Goal: Communication & Community: Connect with others

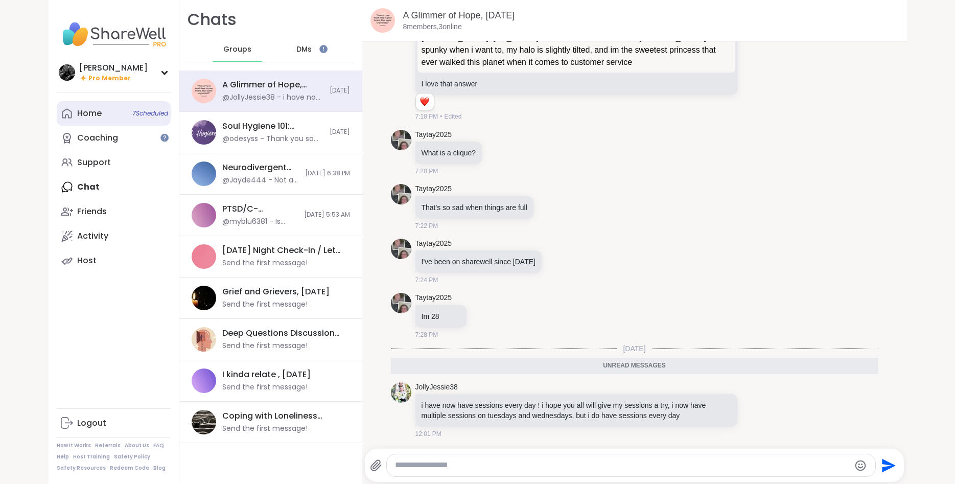
click at [101, 123] on link "Home 7 Scheduled" at bounding box center [114, 113] width 114 height 25
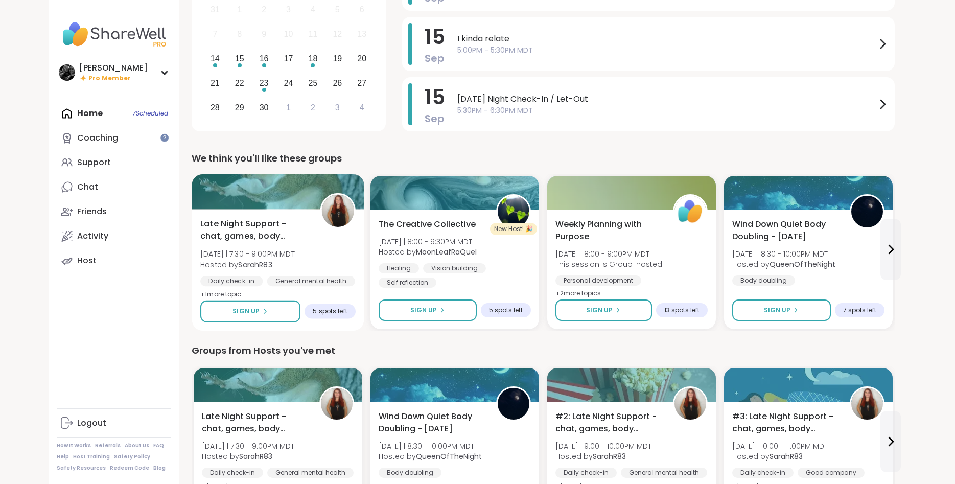
scroll to position [313, 0]
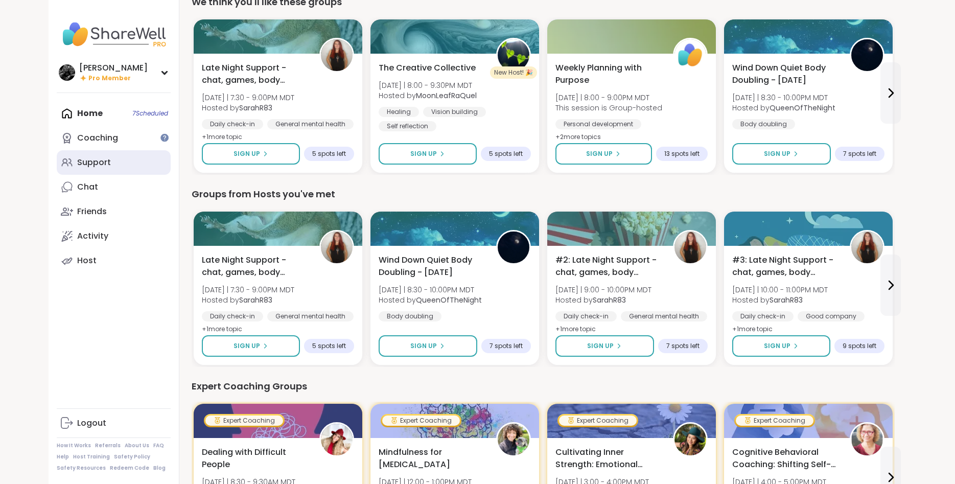
click at [99, 160] on div "Support" at bounding box center [94, 162] width 34 height 11
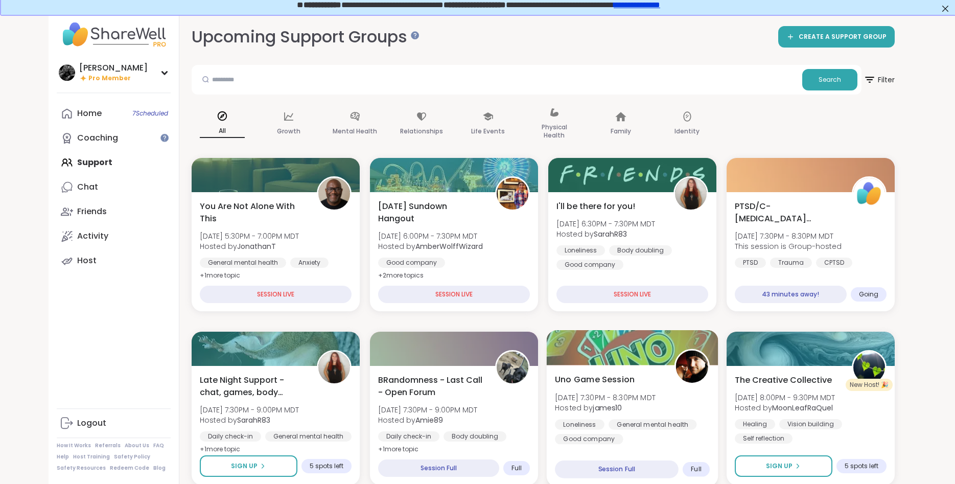
scroll to position [156, 0]
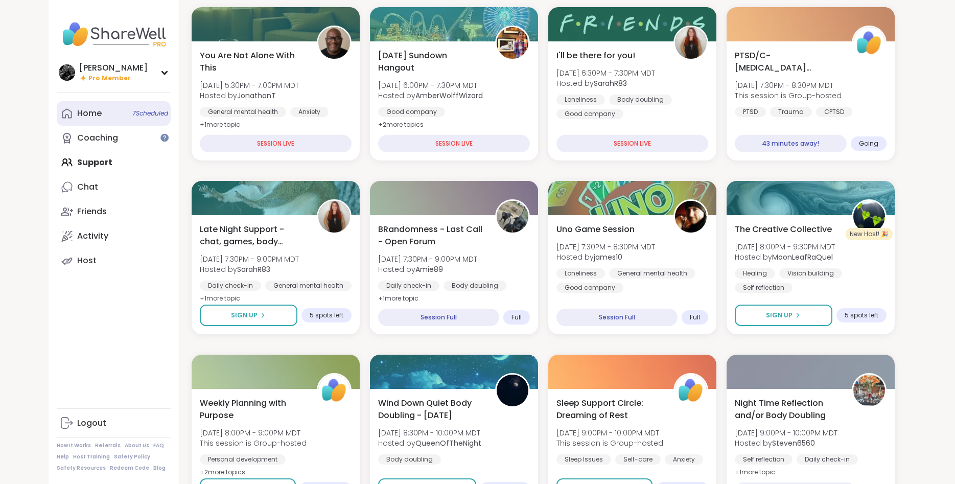
click at [102, 121] on link "Home 7 Scheduled" at bounding box center [114, 113] width 114 height 25
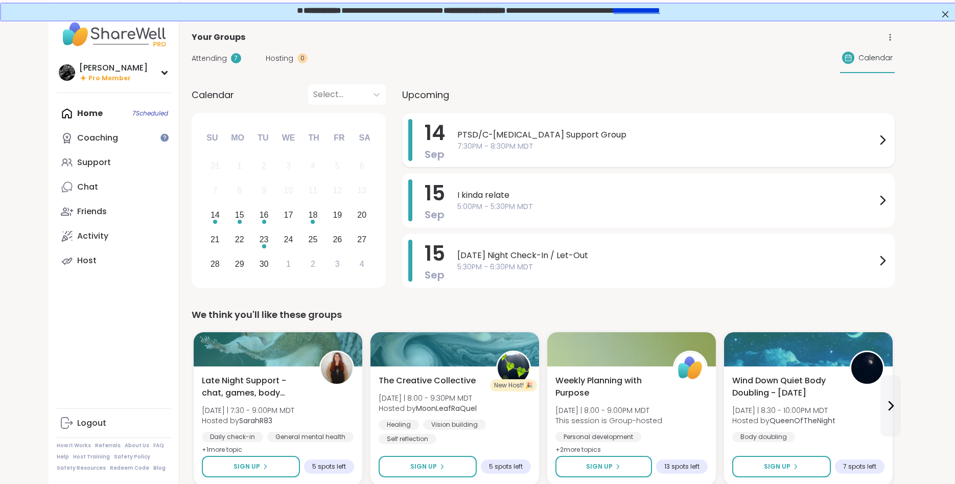
click at [496, 148] on span "7:30PM - 8:30PM MDT" at bounding box center [666, 146] width 419 height 11
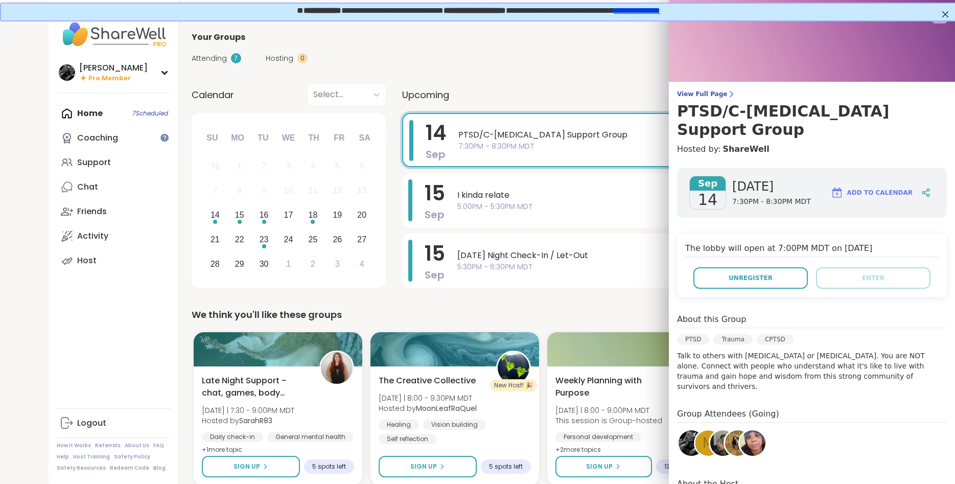
click at [719, 430] on img at bounding box center [723, 443] width 26 height 26
click at [731, 430] on img at bounding box center [738, 443] width 26 height 26
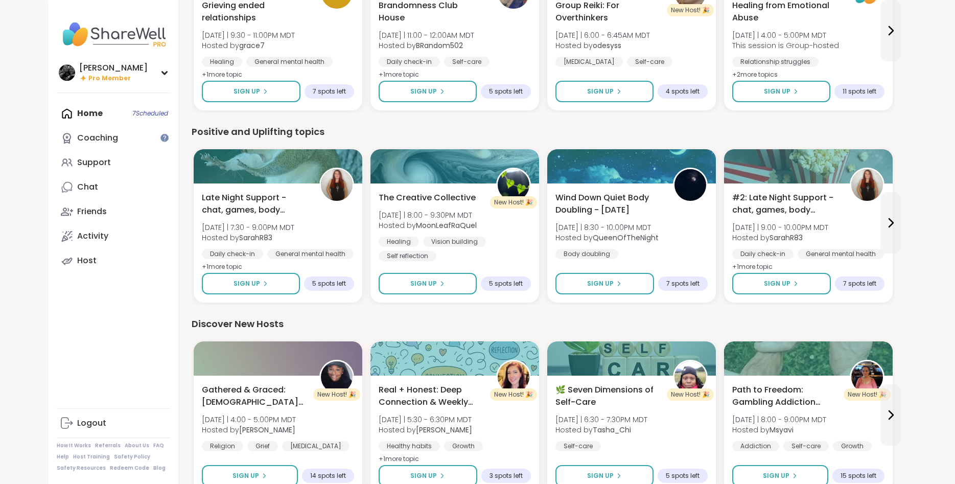
scroll to position [990, 0]
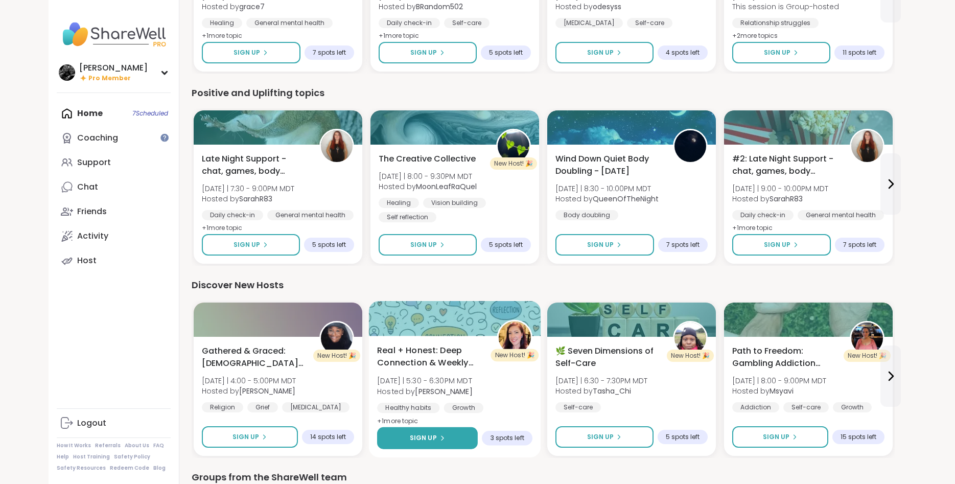
click at [448, 440] on button "Sign Up" at bounding box center [427, 438] width 101 height 22
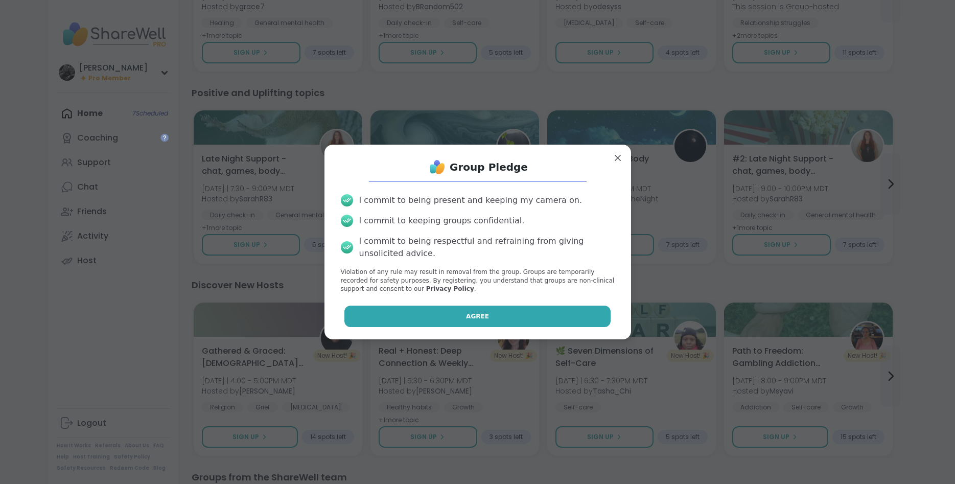
click at [510, 320] on button "Agree" at bounding box center [477, 316] width 266 height 21
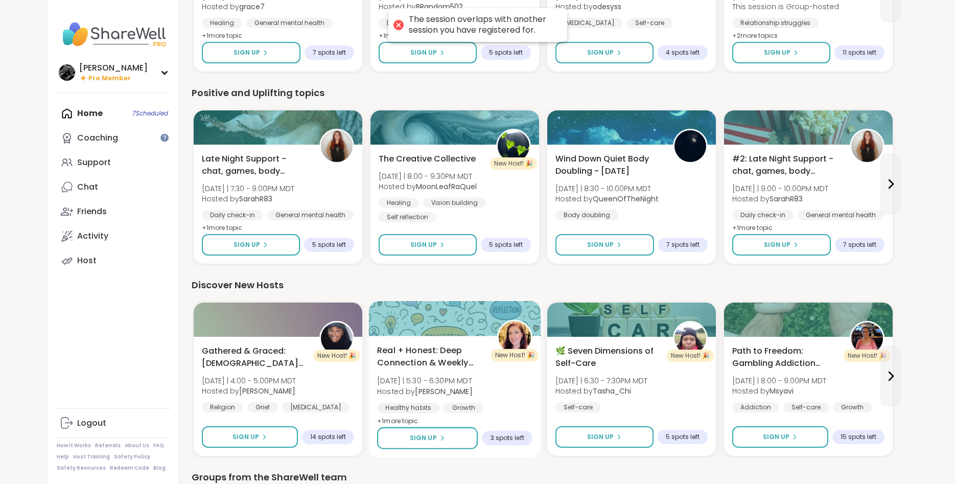
click at [485, 366] on span "Real + Honest: Deep Connection & Weekly Intentions" at bounding box center [431, 356] width 108 height 25
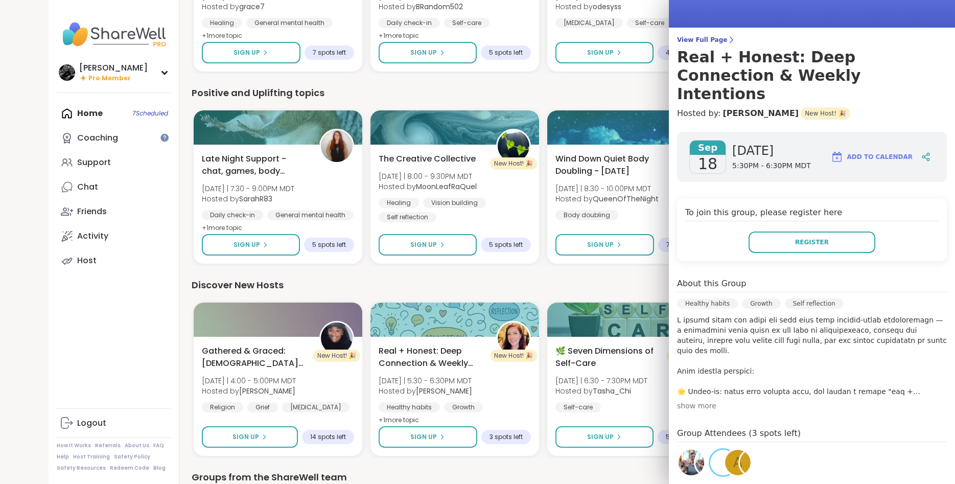
scroll to position [174, 0]
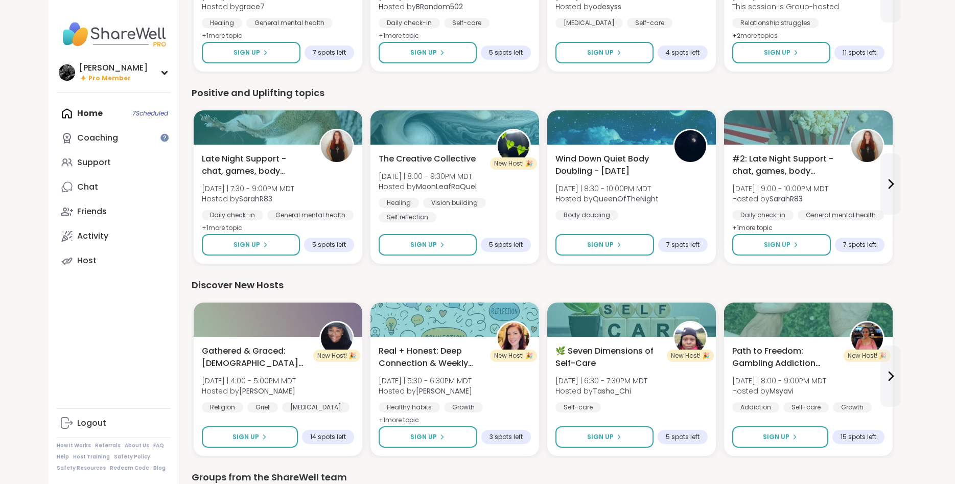
click at [570, 288] on div "Discover New Hosts" at bounding box center [543, 285] width 703 height 14
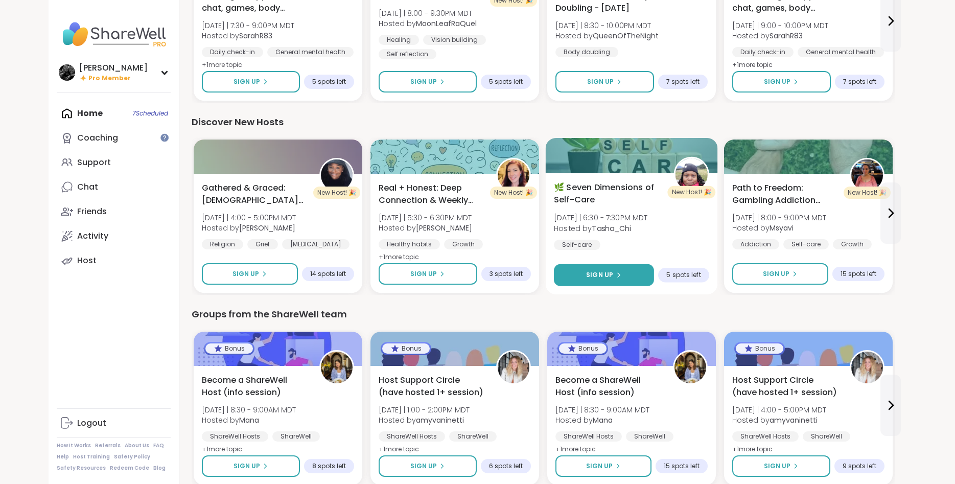
scroll to position [1200, 0]
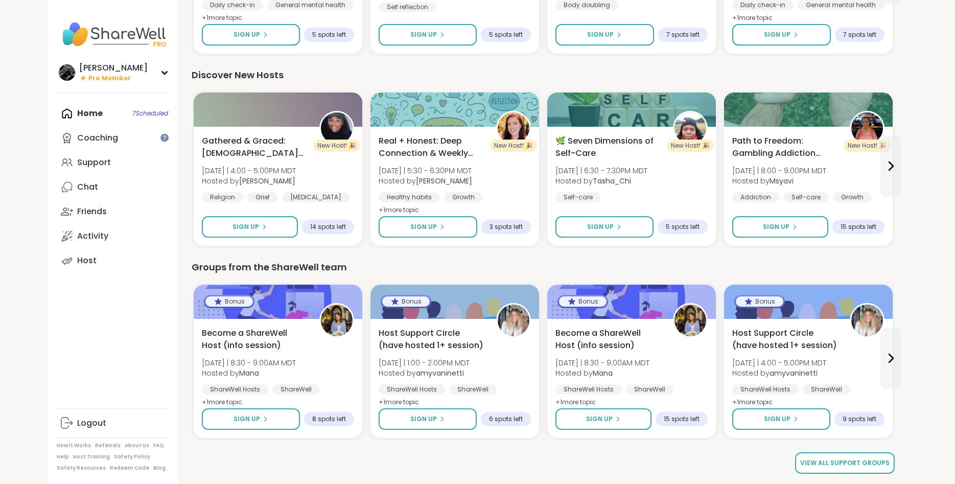
click at [811, 461] on span "View all support groups" at bounding box center [844, 462] width 89 height 9
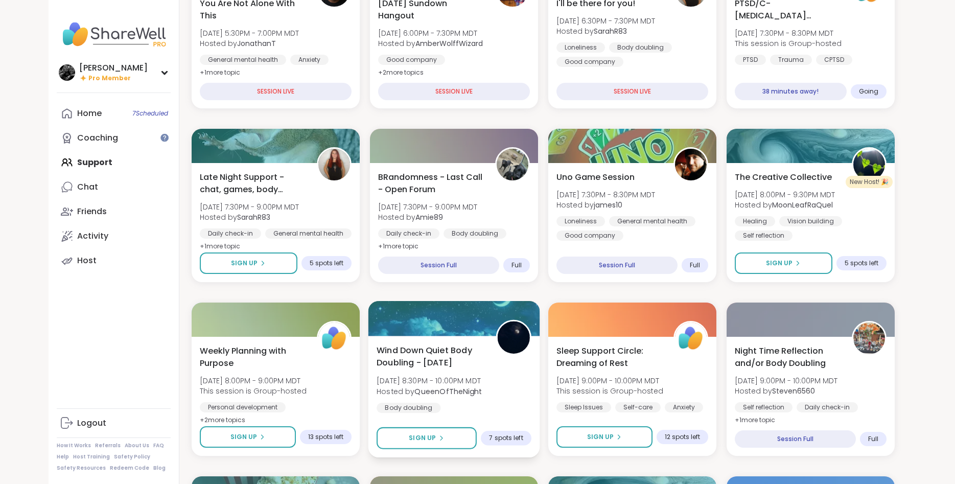
scroll to position [365, 0]
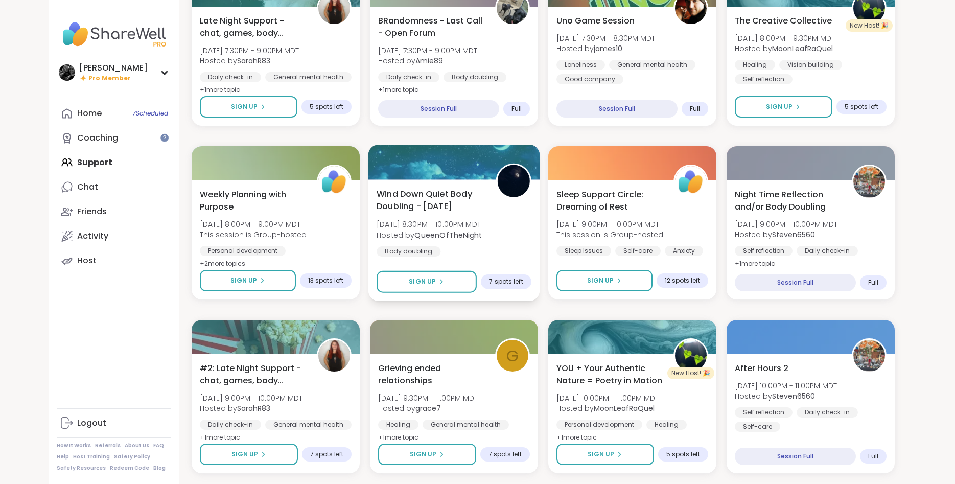
click at [494, 243] on div "Wind Down Quiet Body Doubling - Sunday Sun, Sep 14 | 8:30PM - 10:00PM MDT Hoste…" at bounding box center [454, 222] width 155 height 69
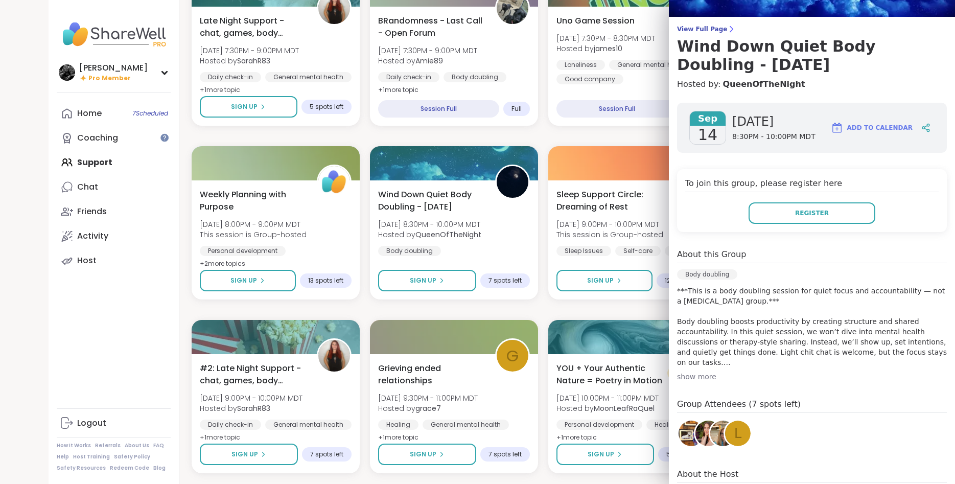
scroll to position [123, 0]
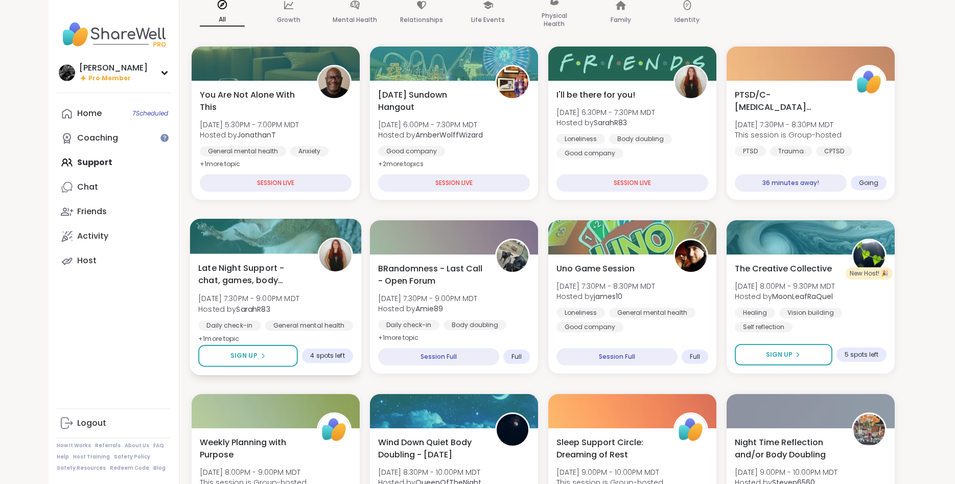
scroll to position [3, 0]
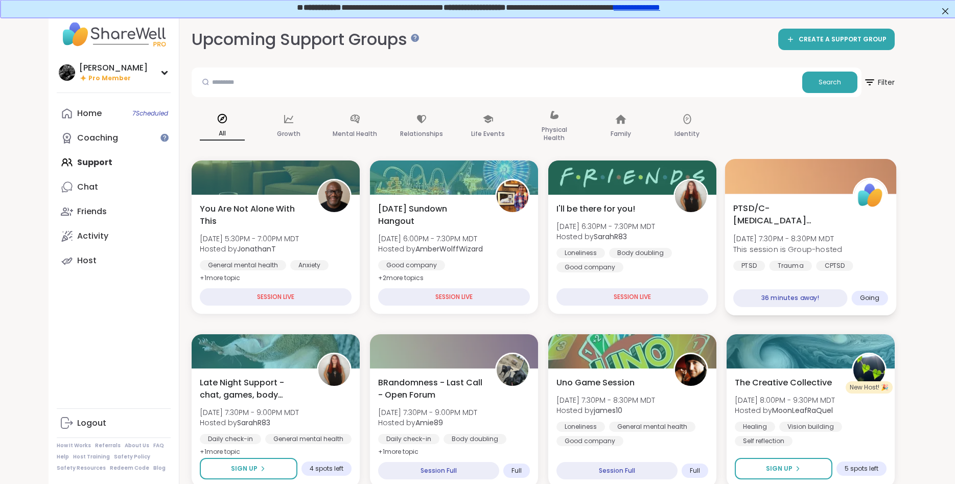
click at [804, 239] on span "[DATE] 7:30PM - 8:30PM MDT" at bounding box center [787, 239] width 109 height 10
click at [823, 218] on span "PTSD/C-[MEDICAL_DATA] Support Group" at bounding box center [787, 214] width 108 height 25
click at [871, 242] on div "PTSD/C-PTSD Support Group Sun, Sep 14 | 7:30PM - 8:30PM MDT This session is Gro…" at bounding box center [810, 236] width 155 height 69
click at [774, 220] on span "PTSD/C-[MEDICAL_DATA] Support Group" at bounding box center [787, 214] width 108 height 25
click at [791, 225] on span "PTSD/C-PTSD Support Group" at bounding box center [787, 214] width 108 height 25
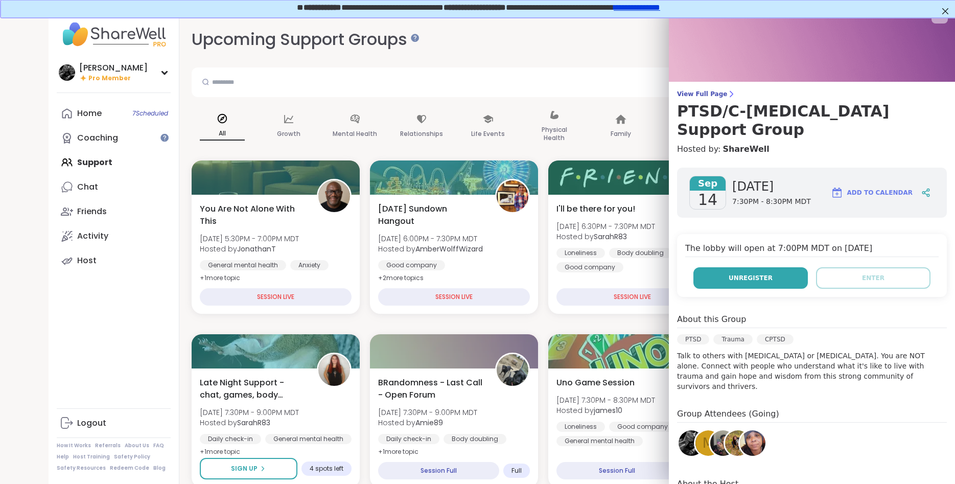
click at [756, 267] on button "Unregister" at bounding box center [750, 277] width 114 height 21
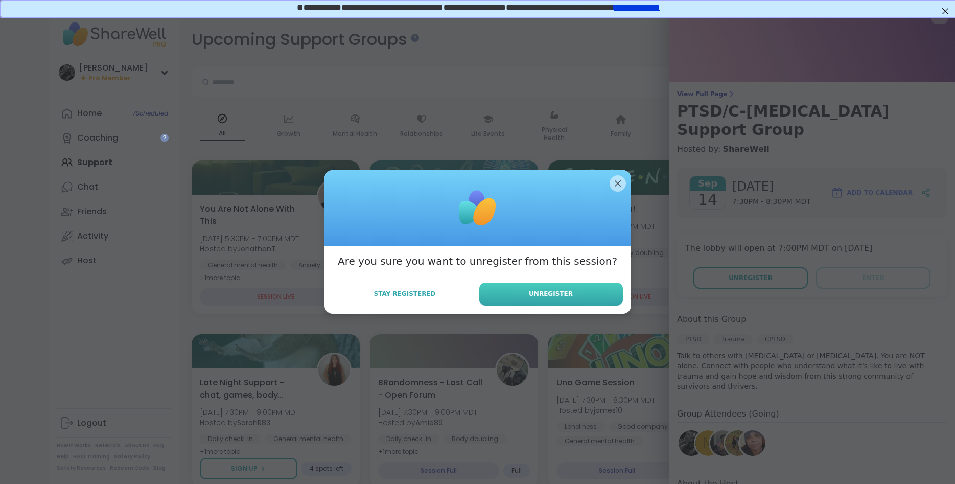
click at [599, 301] on button "Unregister" at bounding box center [551, 294] width 144 height 23
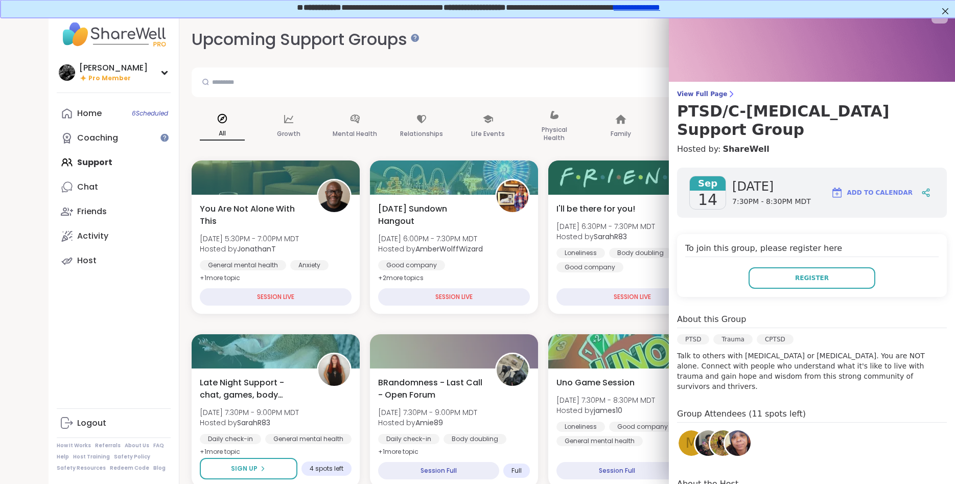
click at [170, 281] on div "Alan_N Pro Member Profile Membership Settings Help Home 6 Scheduled Coaching Su…" at bounding box center [114, 242] width 131 height 484
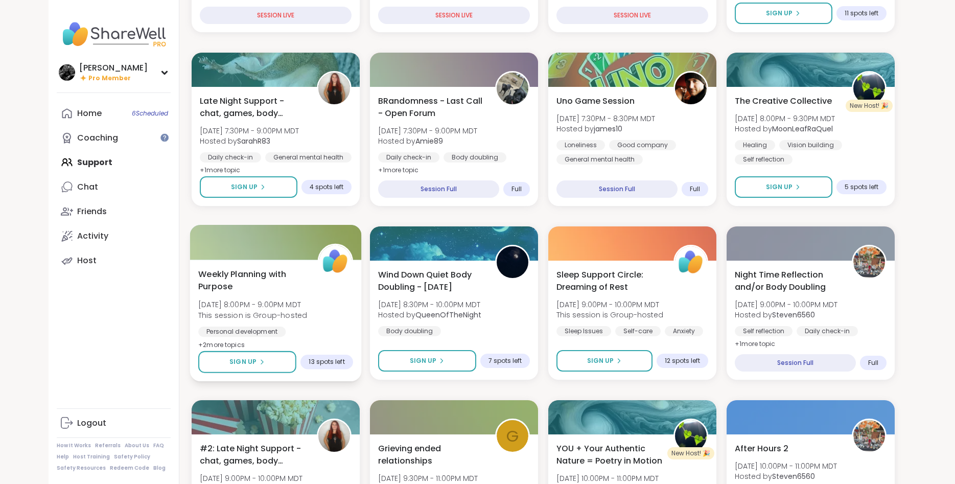
scroll to position [368, 0]
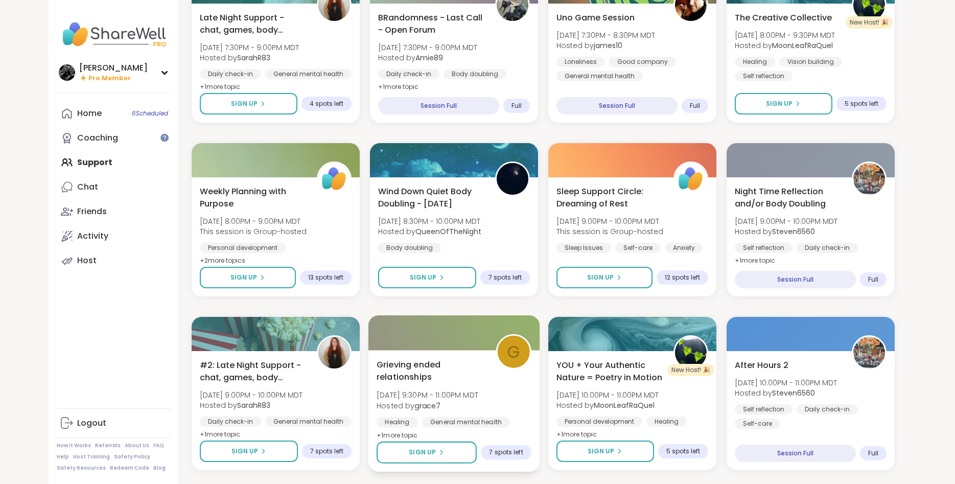
click at [458, 364] on span "Grieving ended relationships" at bounding box center [431, 370] width 108 height 25
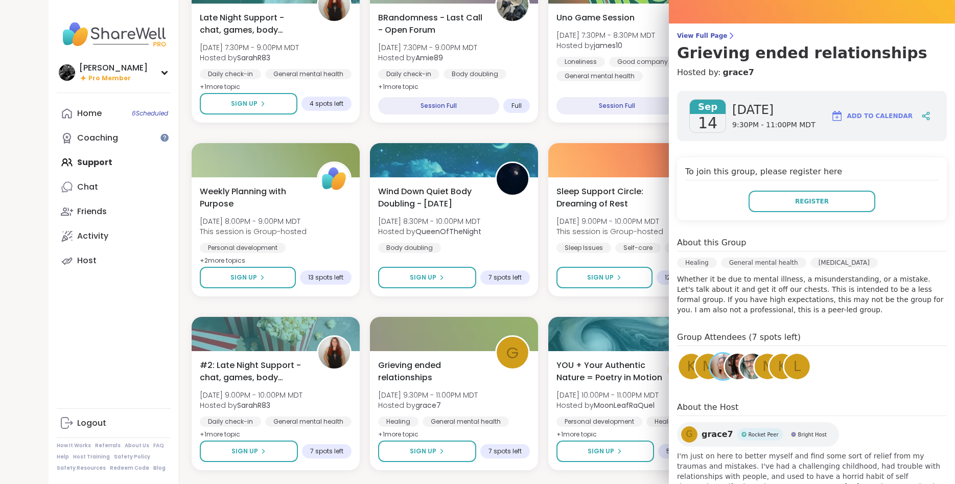
scroll to position [90, 0]
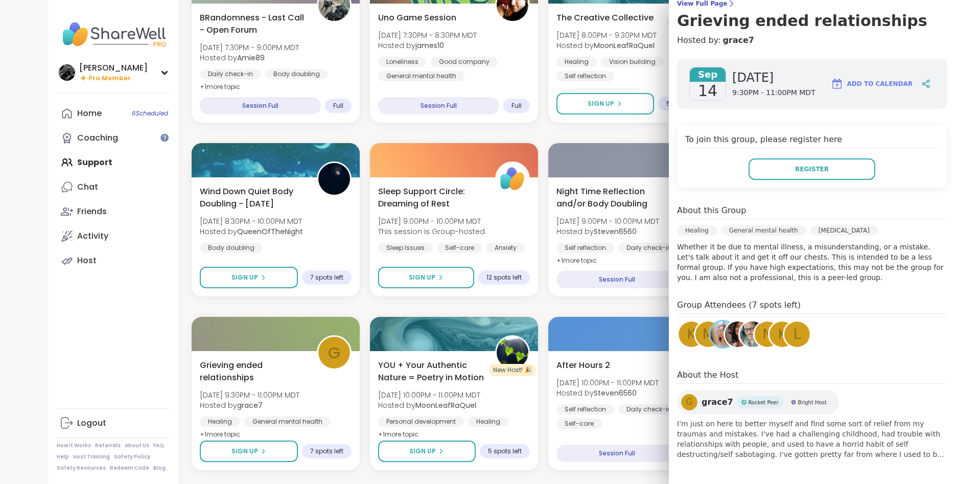
click at [156, 331] on div "Alan_N Pro Member Profile Membership Settings Help Home 6 Scheduled Coaching Su…" at bounding box center [114, 242] width 131 height 484
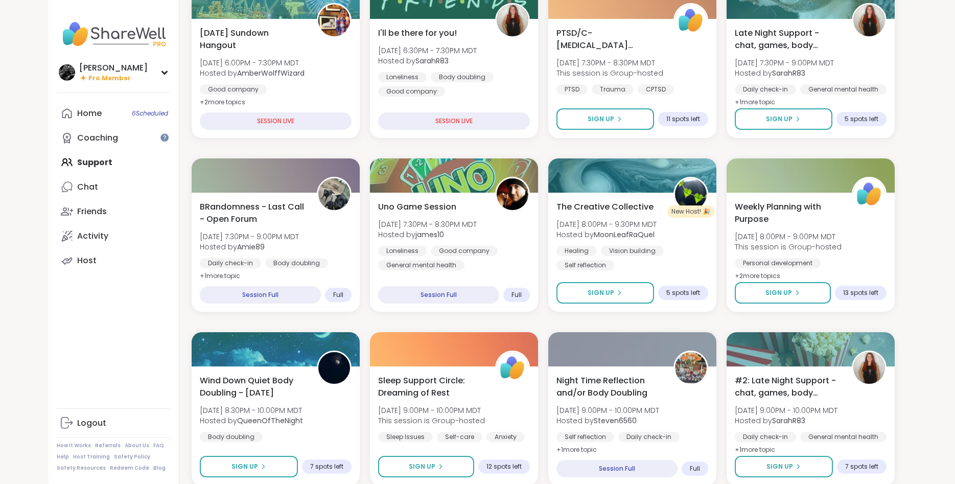
scroll to position [107, 0]
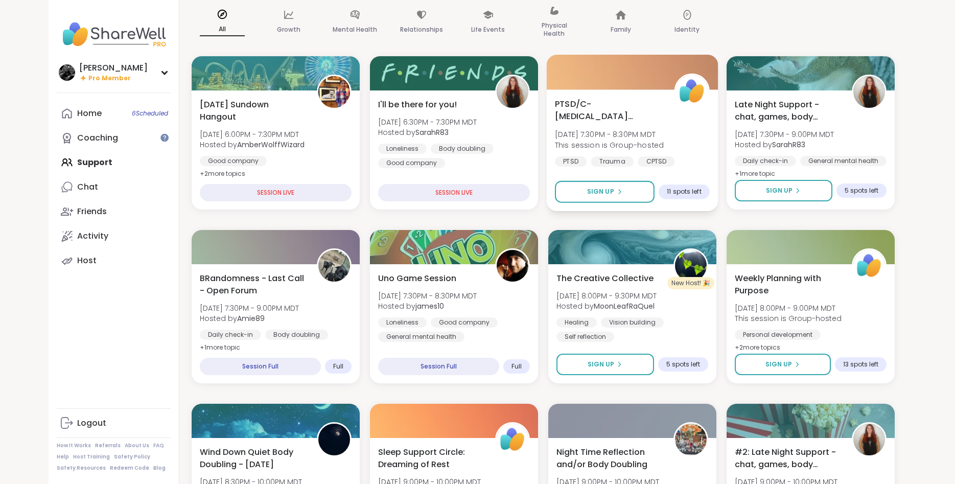
click at [652, 126] on div "PTSD/C-PTSD Support Group Sun, Sep 14 | 7:30PM - 8:30PM MDT This session is Gro…" at bounding box center [632, 132] width 155 height 69
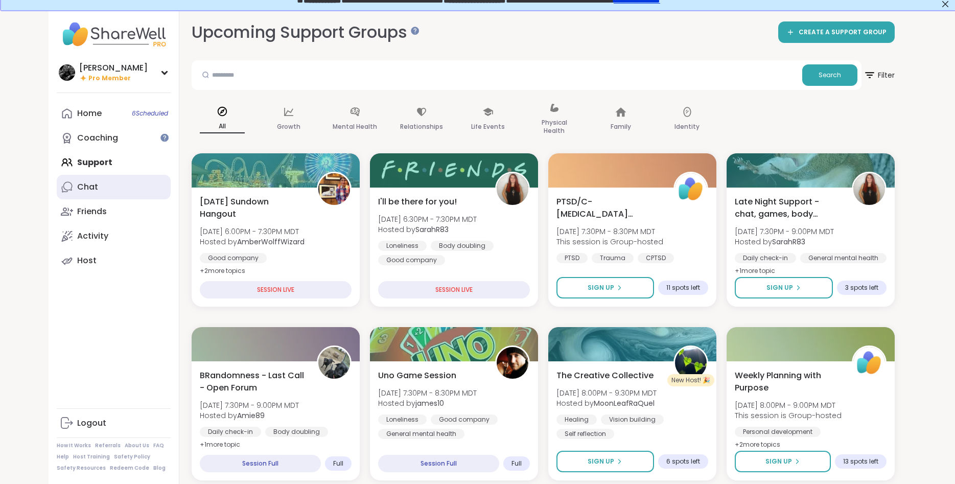
click at [99, 178] on link "Chat" at bounding box center [114, 187] width 114 height 25
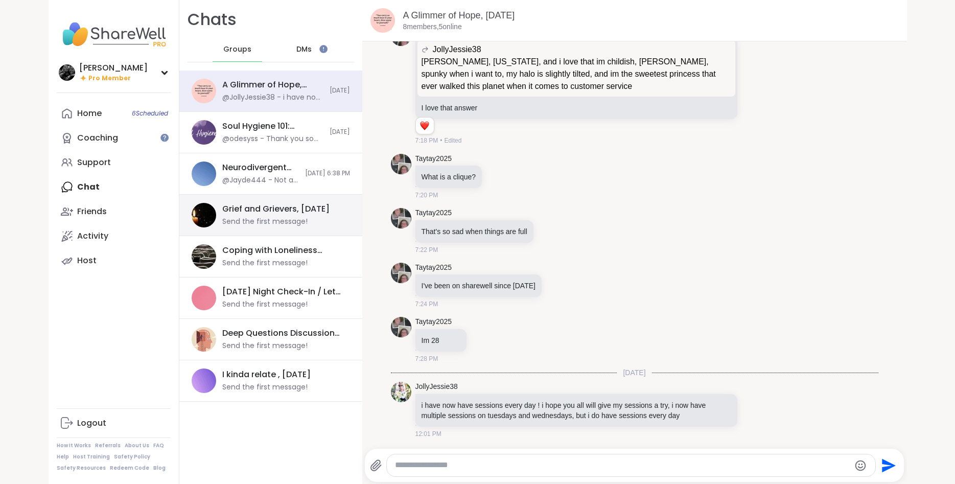
click at [319, 231] on div "Grief and Grievers, [DATE] Send the first message!" at bounding box center [270, 215] width 183 height 41
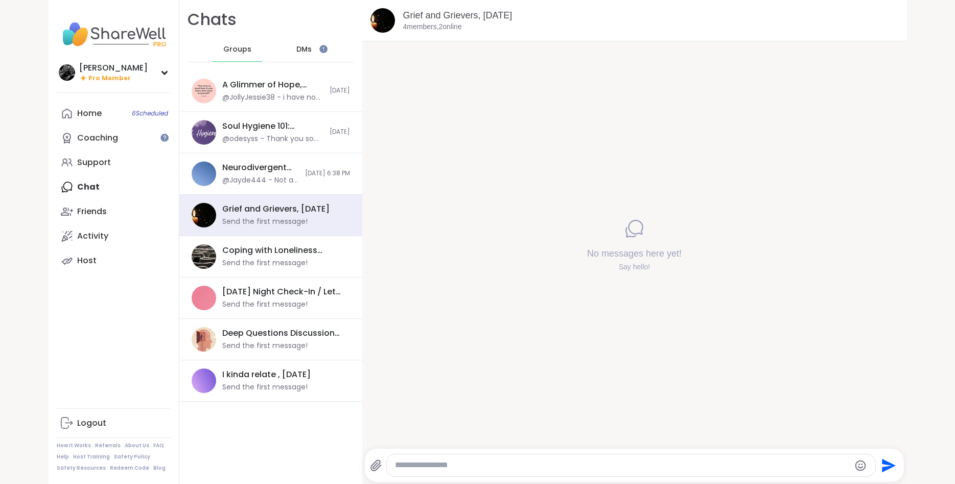
click at [467, 466] on textarea "Type your message" at bounding box center [622, 465] width 455 height 11
type textarea "*"
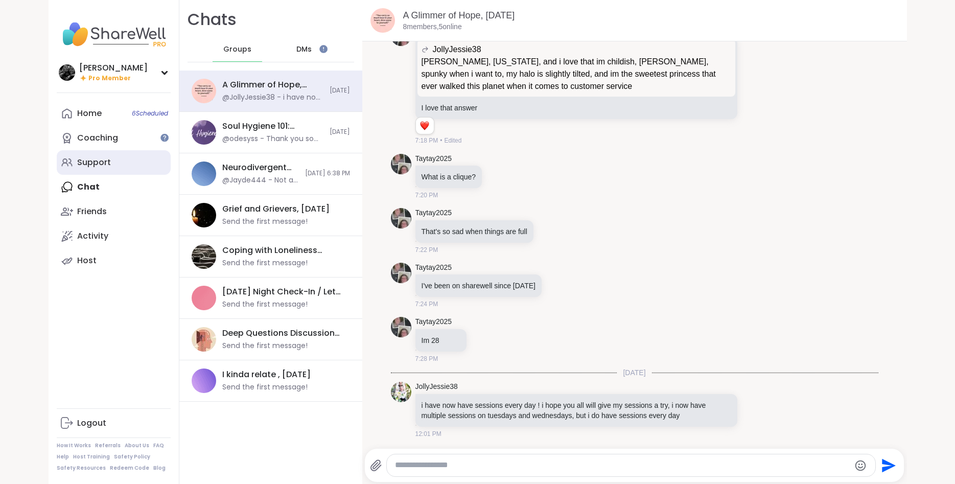
click at [80, 158] on div "Support" at bounding box center [94, 162] width 34 height 11
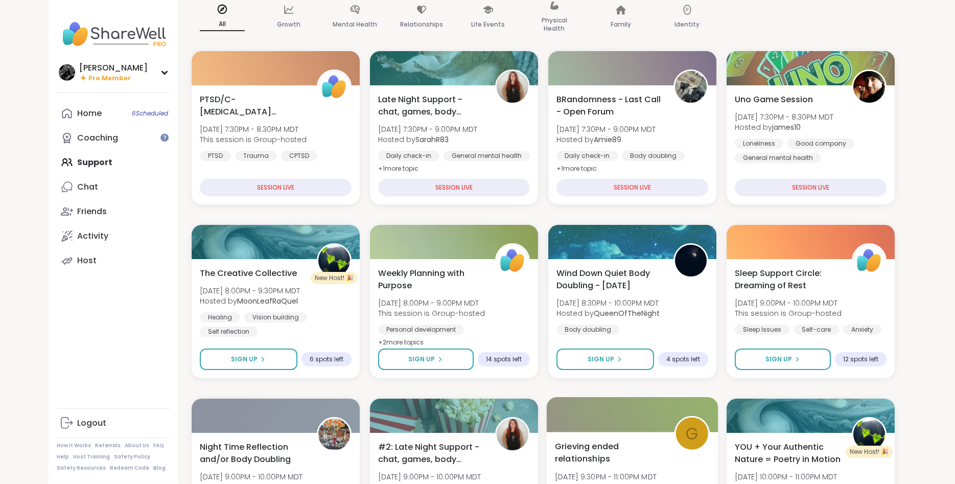
scroll to position [208, 0]
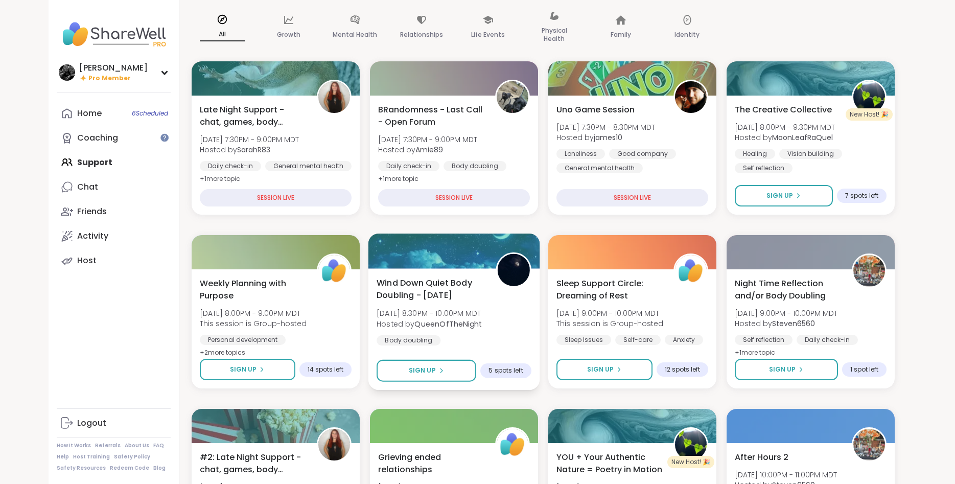
scroll to position [167, 0]
